Goal: Task Accomplishment & Management: Manage account settings

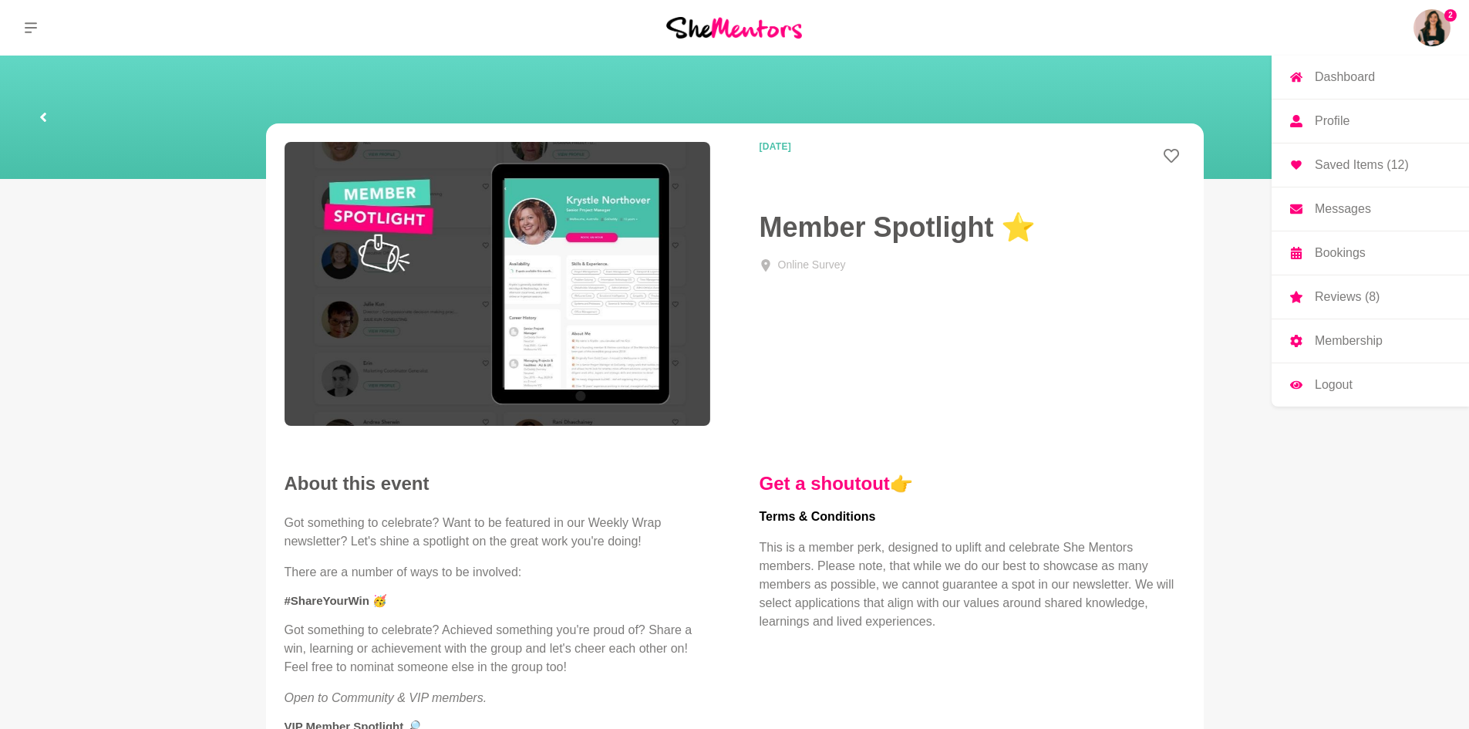
click at [1366, 76] on p "Dashboard" at bounding box center [1344, 77] width 60 height 12
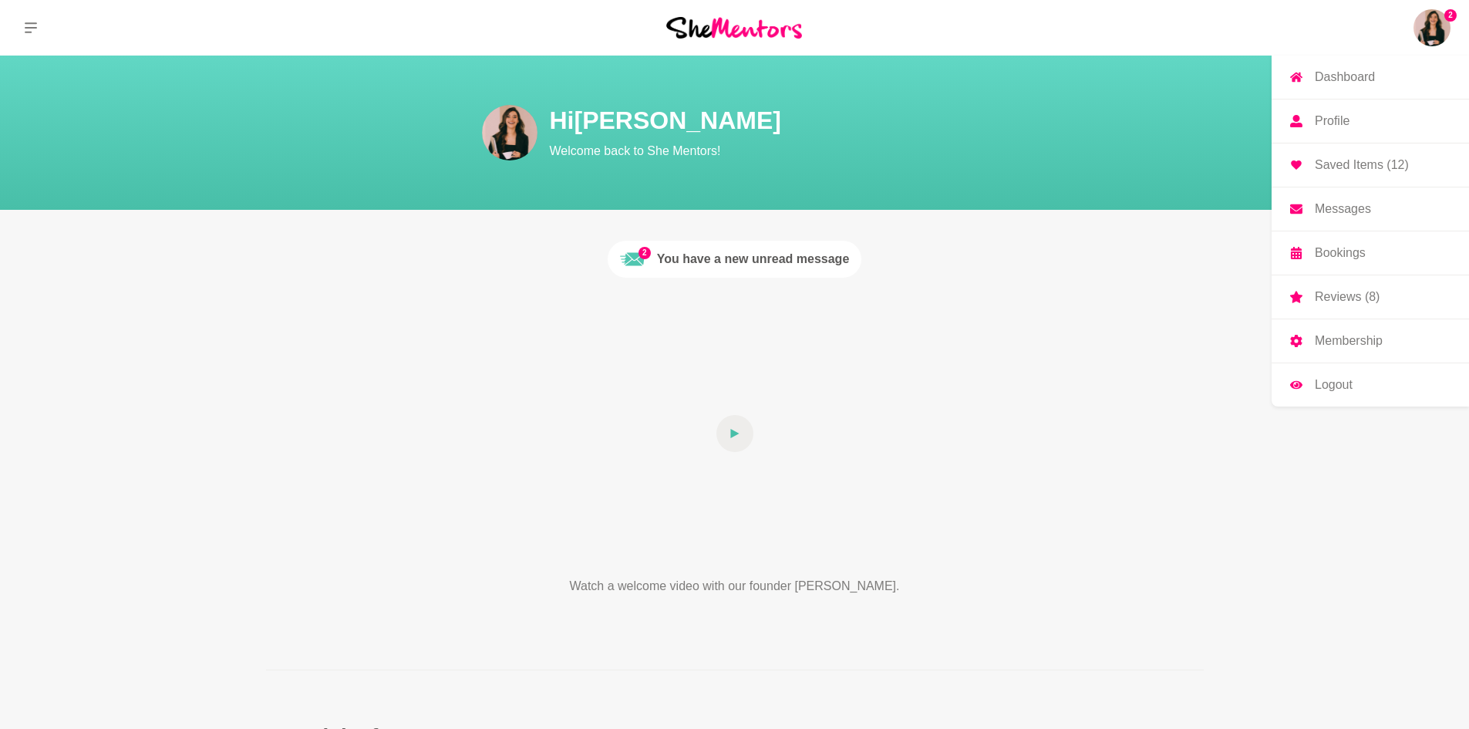
click at [1336, 117] on p "Profile" at bounding box center [1331, 121] width 35 height 12
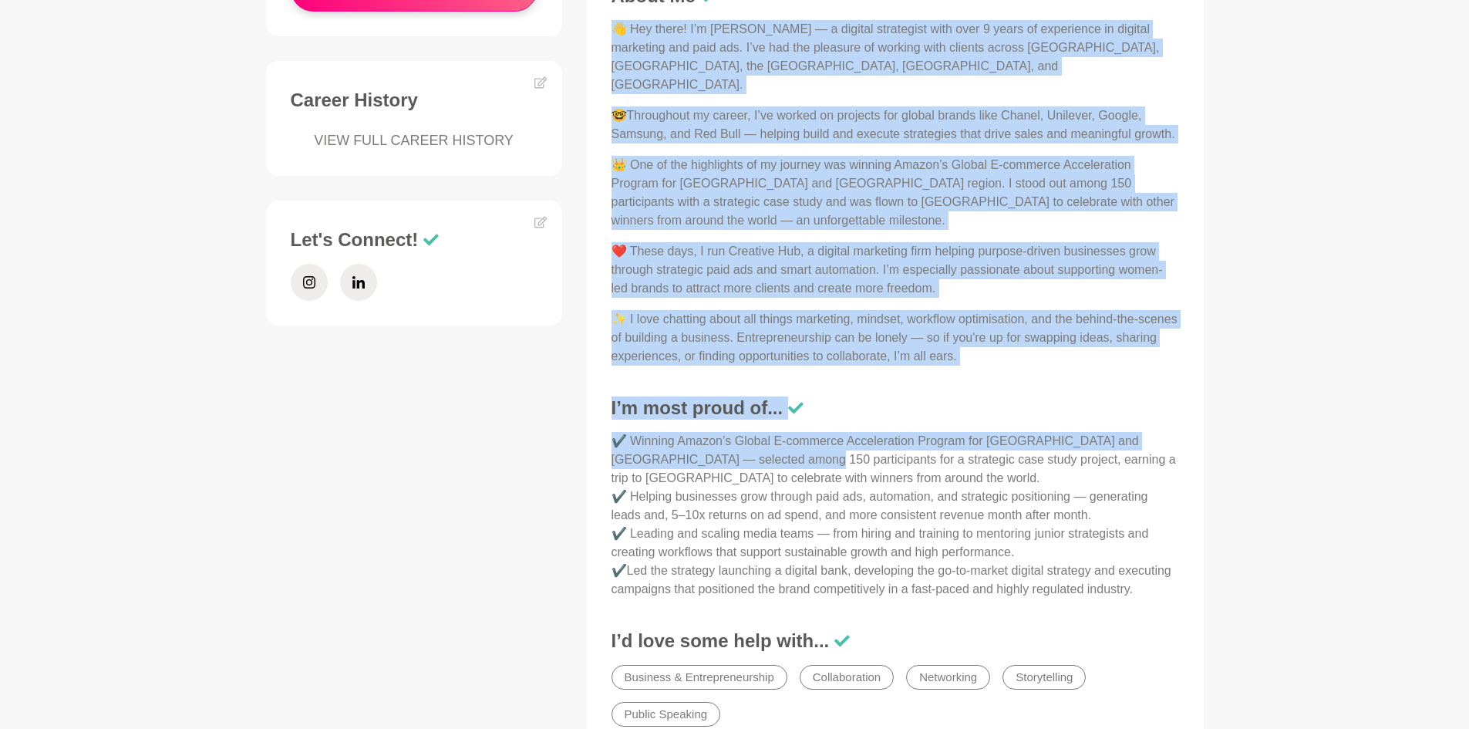
scroll to position [771, 0]
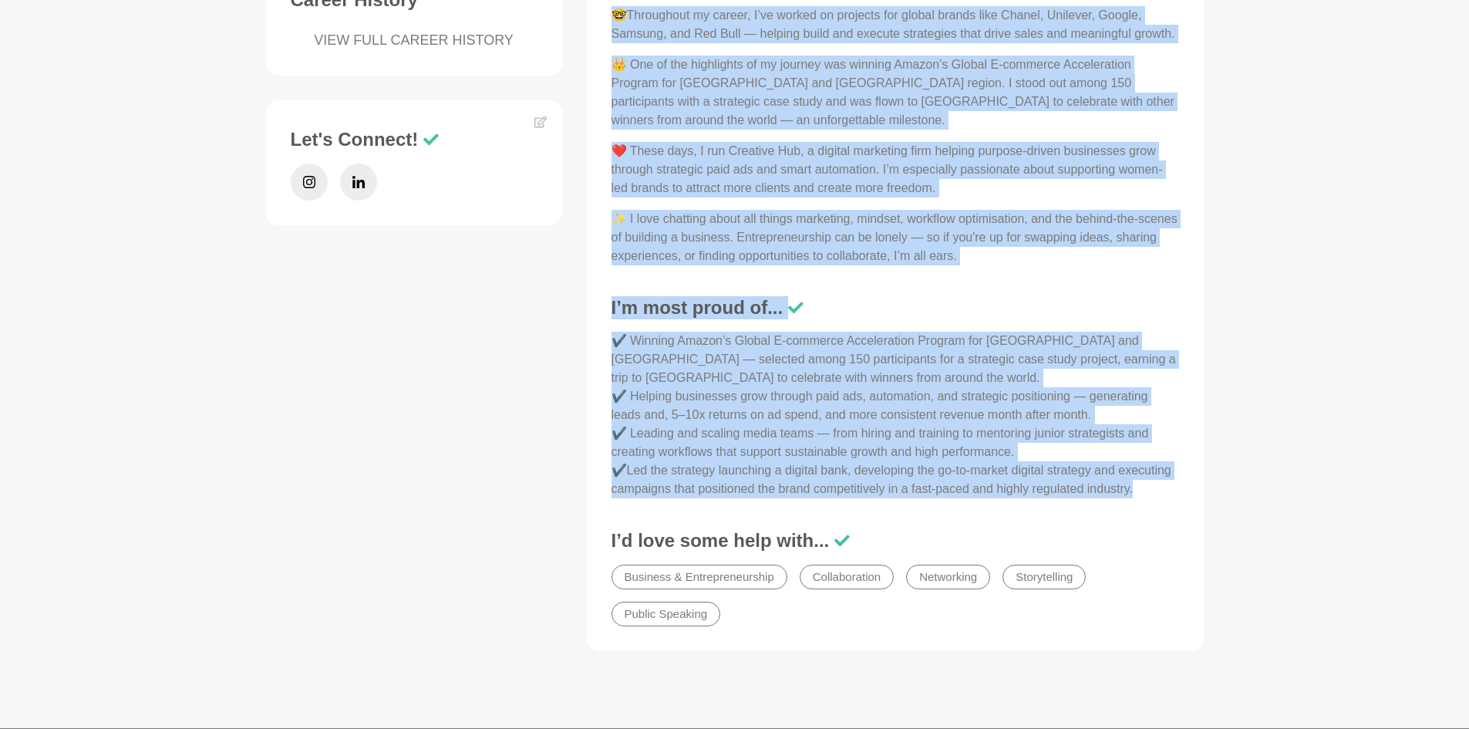
drag, startPoint x: 616, startPoint y: 311, endPoint x: 1184, endPoint y: 471, distance: 590.2
click at [1184, 471] on div "About Me 👋 Hey there! I’m [PERSON_NAME] — a digital strategist with over 9 year…" at bounding box center [895, 259] width 586 height 751
copy div "👋 Lor ipsum! D’s Ametcon — a elitsed doeiusmodt inci utla 0 etdol ma aliquaenim…"
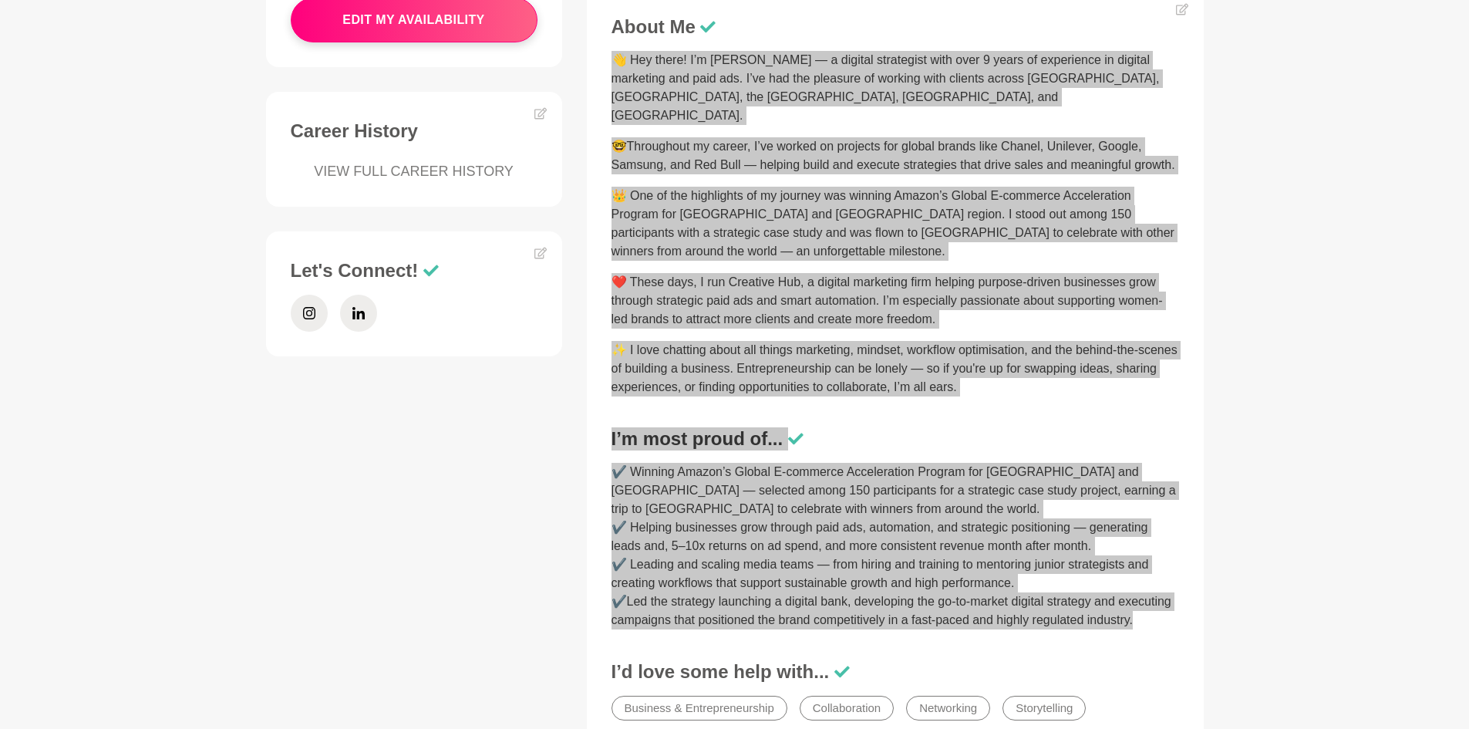
scroll to position [617, 0]
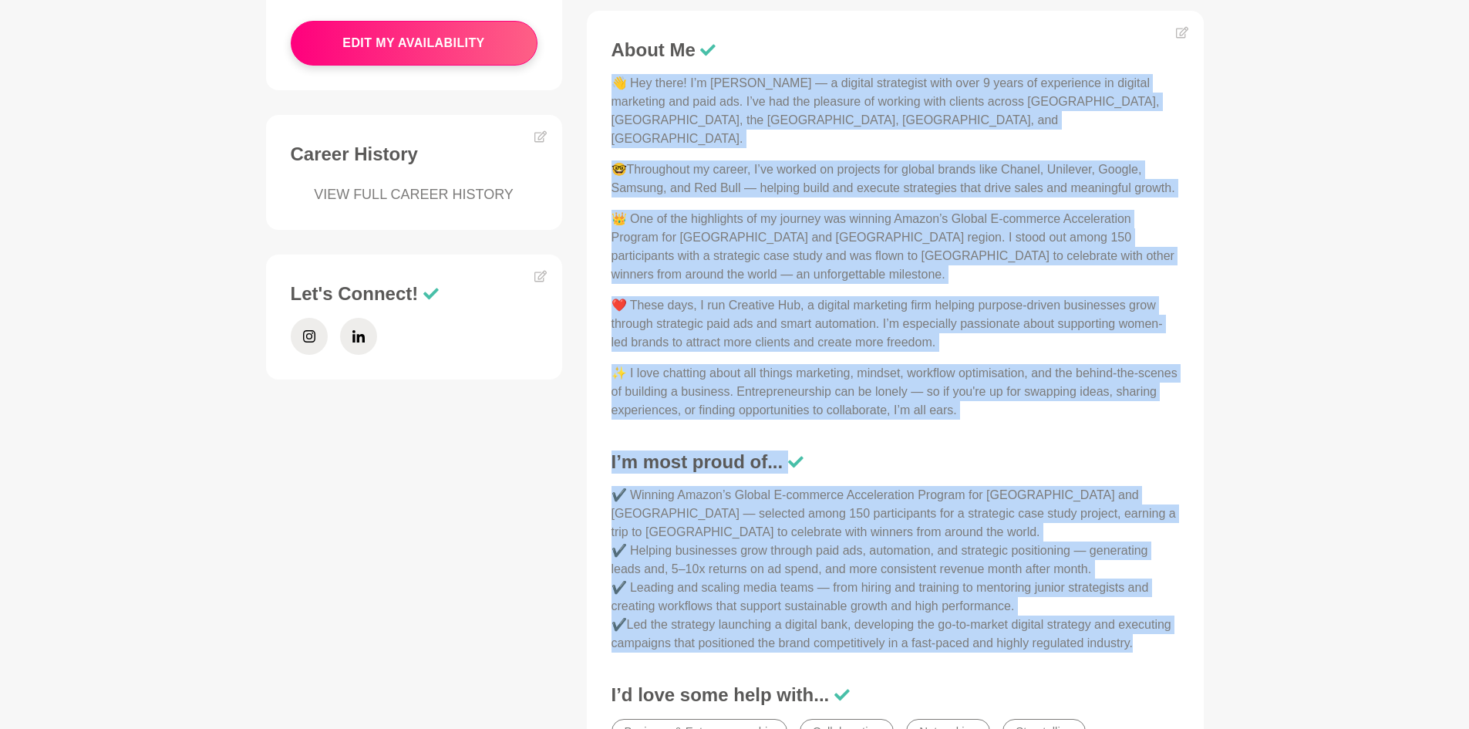
click at [728, 364] on p "✨ I love chatting about all things marketing, mindset, workflow optimisation, a…" at bounding box center [894, 392] width 567 height 56
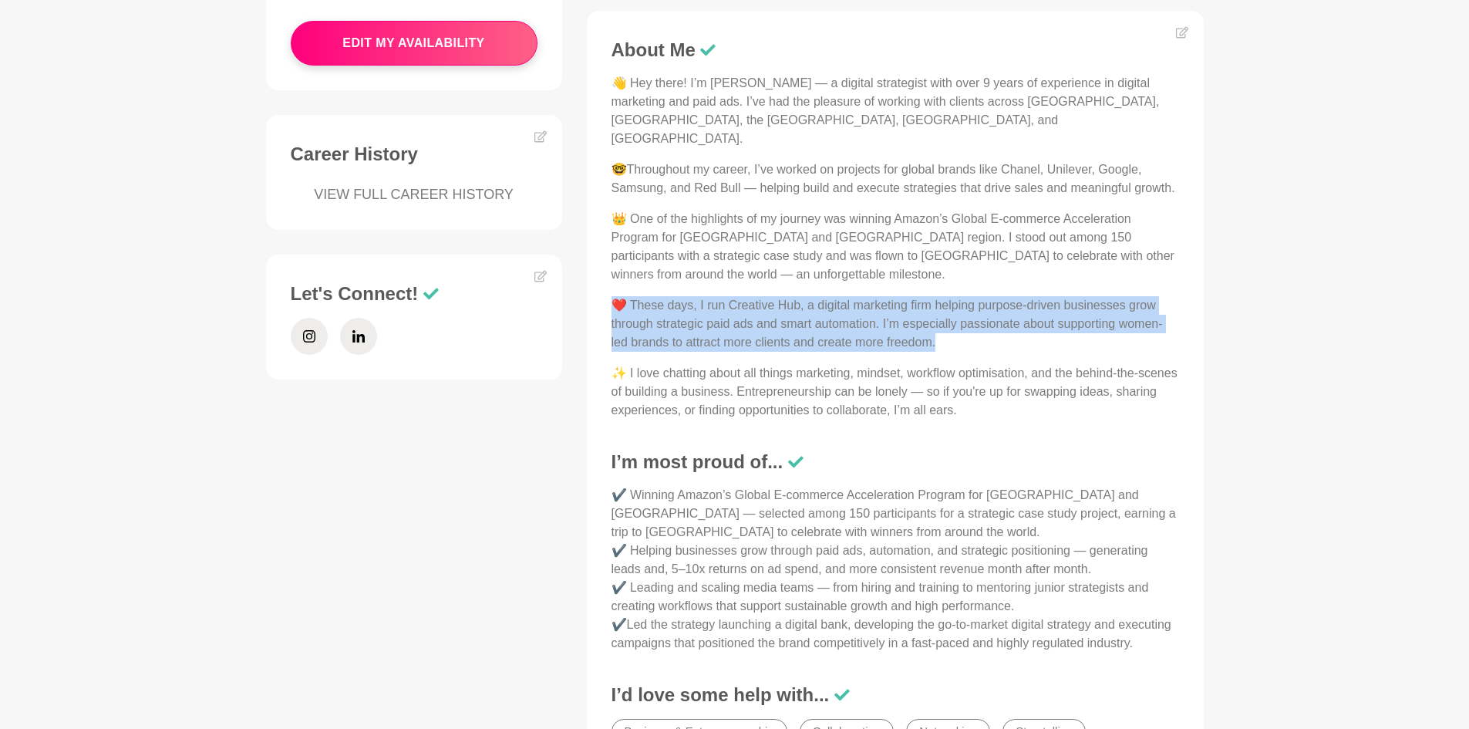
drag, startPoint x: 613, startPoint y: 284, endPoint x: 974, endPoint y: 322, distance: 362.8
click at [974, 322] on p "❤️ These days, I run Creative Hub, a digital marketing firm helping purpose-dri…" at bounding box center [894, 324] width 567 height 56
copy p "❤️ These days, I run Creative Hub, a digital marketing firm helping purpose-dri…"
